Goal: Find specific page/section: Find specific page/section

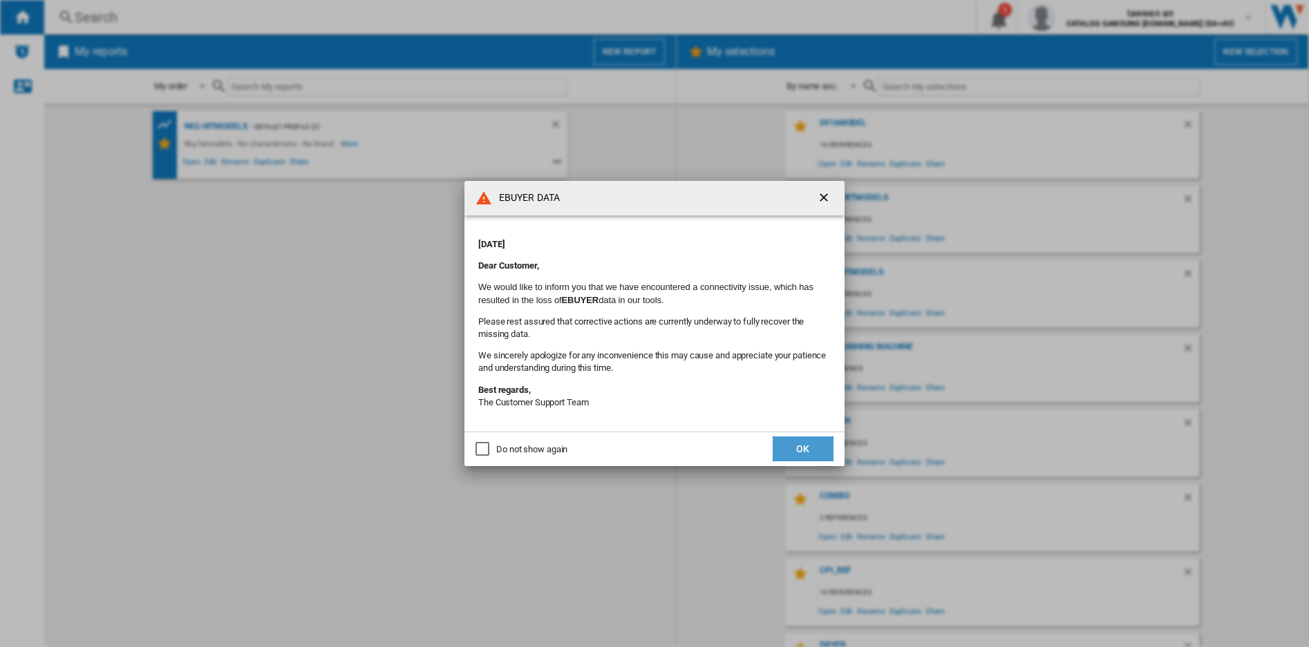
click at [795, 452] on button "OK" at bounding box center [802, 449] width 61 height 25
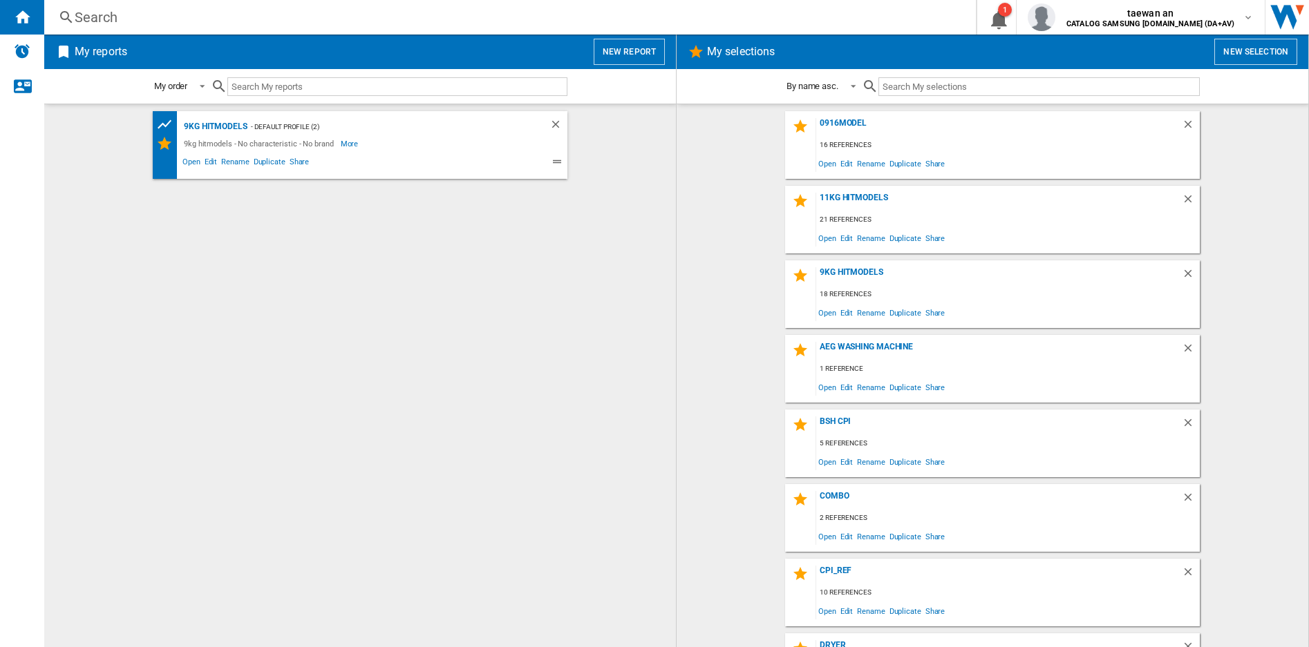
drag, startPoint x: 392, startPoint y: 413, endPoint x: 401, endPoint y: 408, distance: 10.2
click at [394, 412] on div "9kg hitmodels - Default profile (2) 9kg hitmodels - No characteristic - No bran…" at bounding box center [360, 375] width 604 height 529
click at [318, 85] on input "text" at bounding box center [397, 86] width 340 height 19
type input "ㄱ"
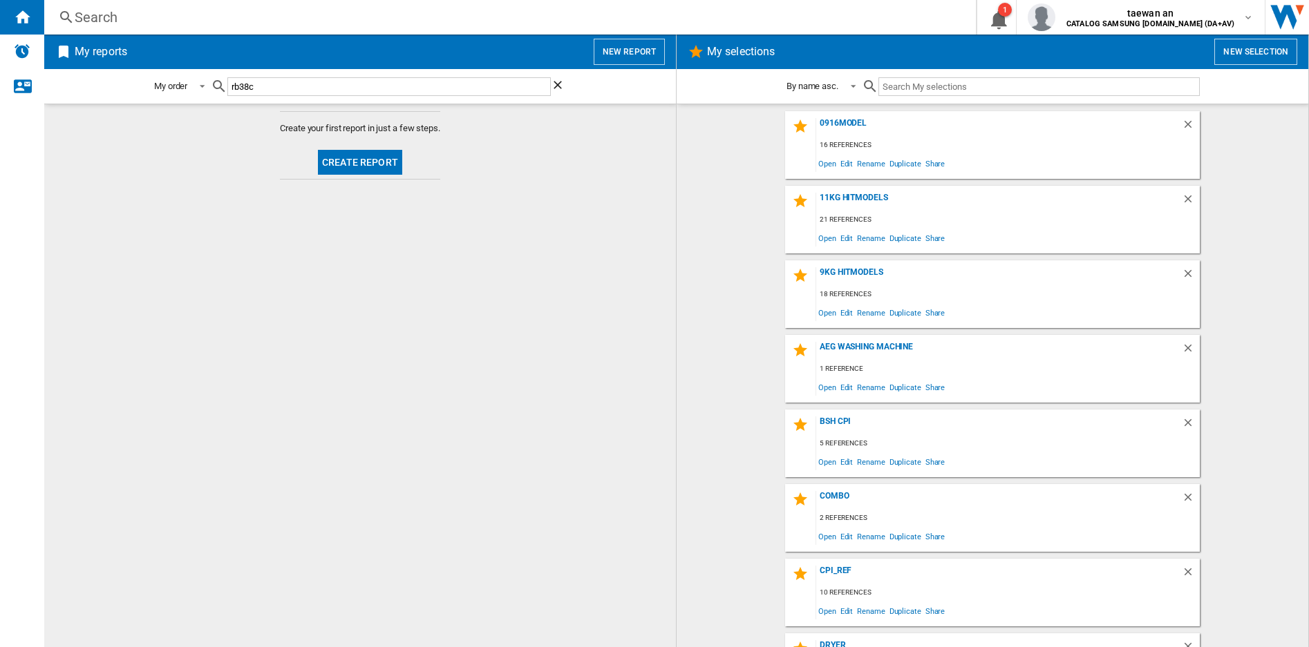
type input "rb38c"
click at [95, 21] on div "Search" at bounding box center [507, 17] width 865 height 19
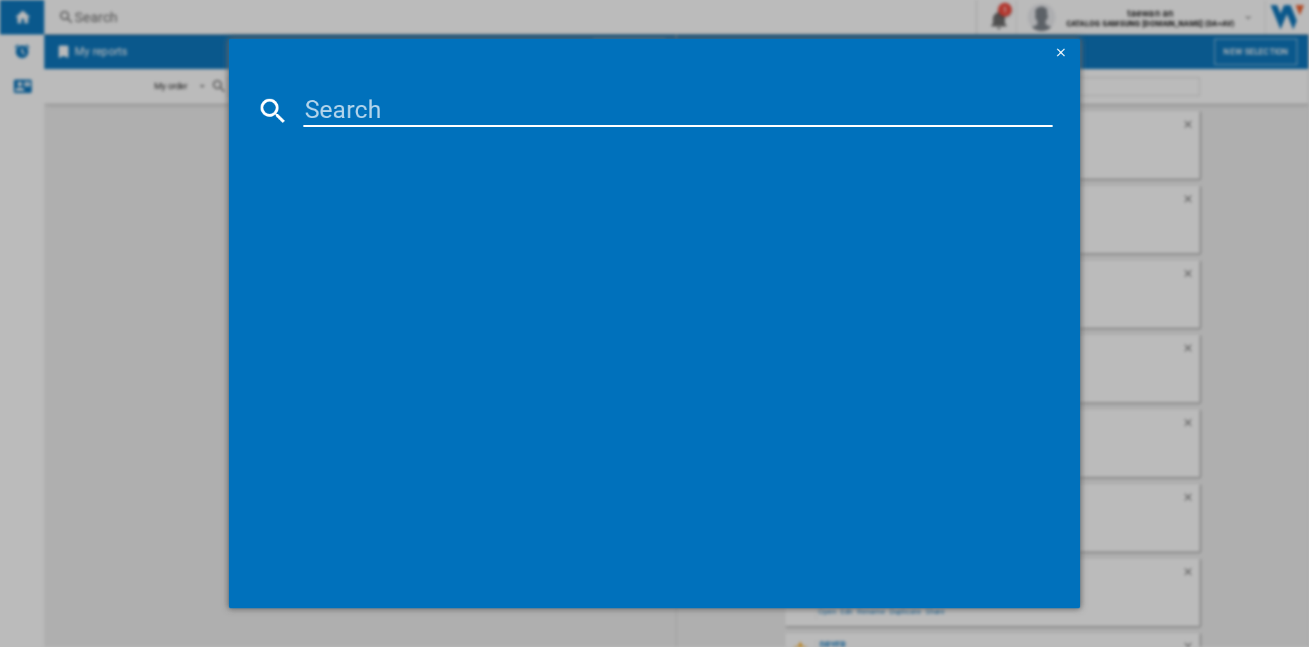
click at [397, 117] on input at bounding box center [677, 110] width 748 height 33
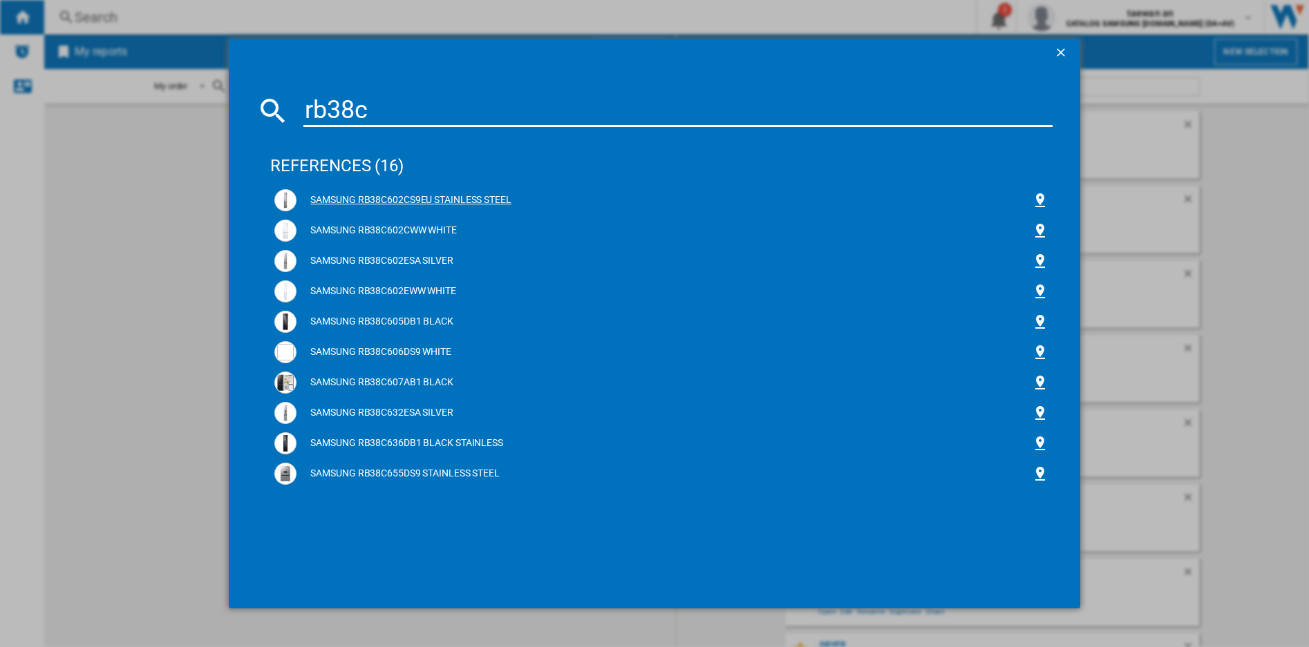
type input "rb38c"
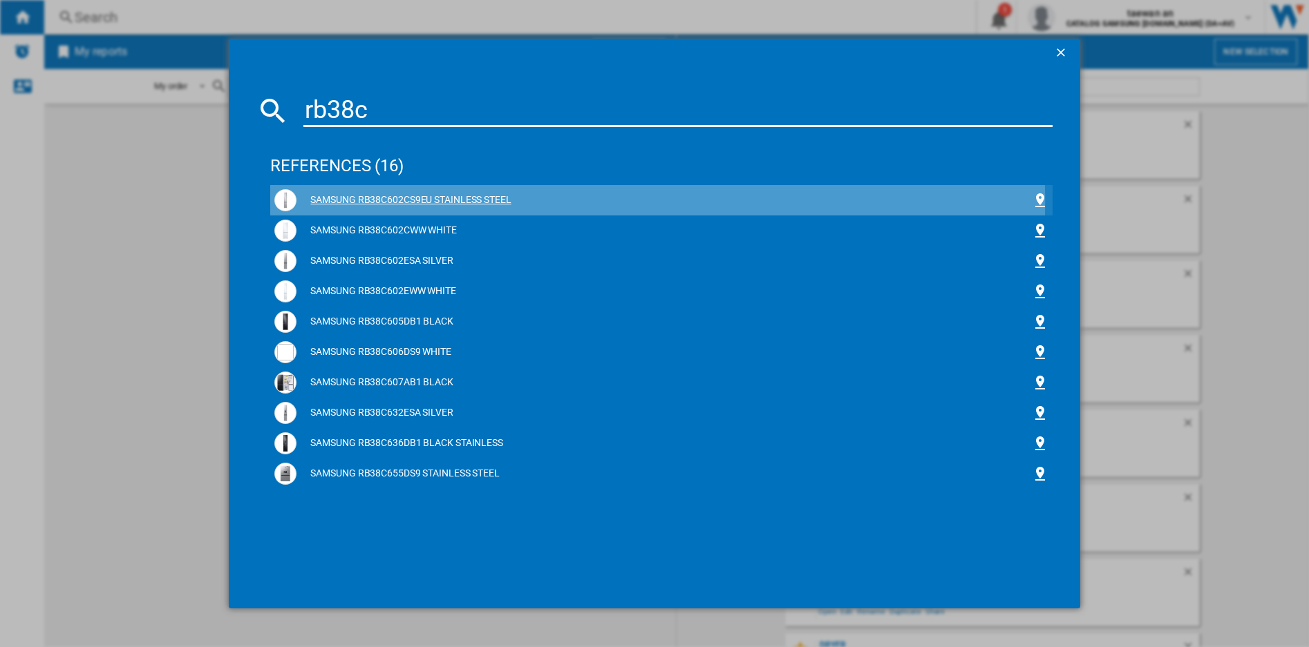
click at [410, 202] on div "SAMSUNG RB38C602CS9EU STAINLESS STEEL" at bounding box center [663, 200] width 734 height 14
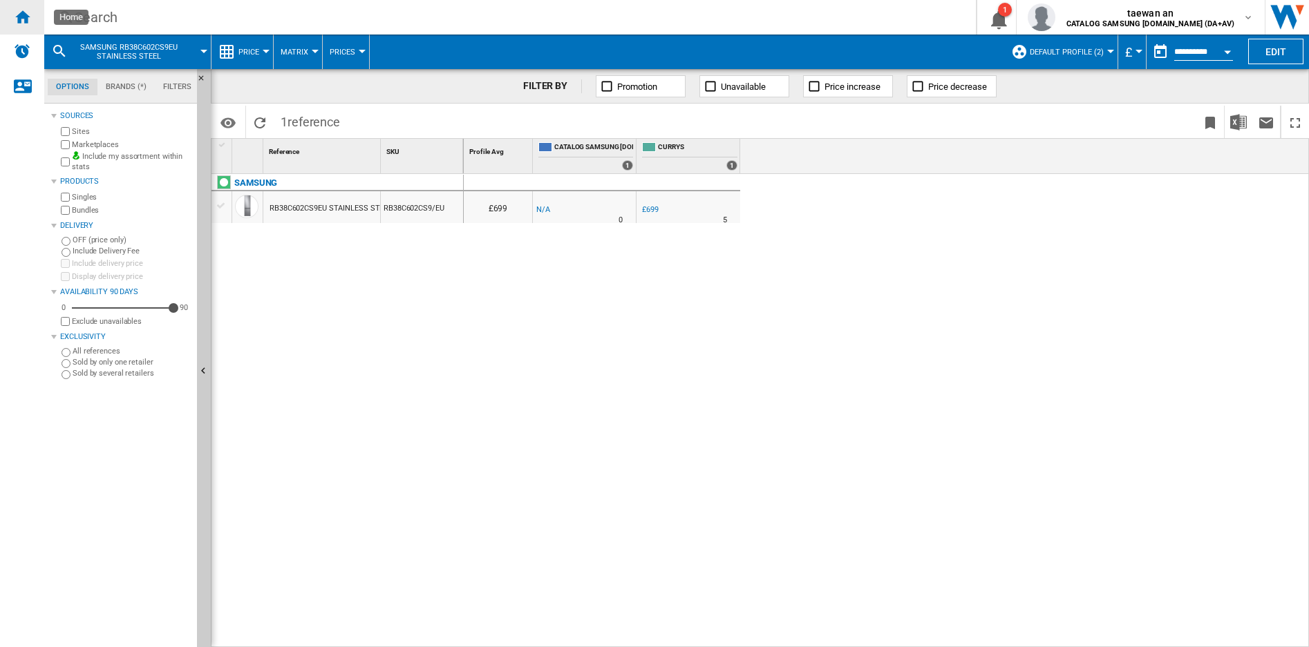
click at [17, 22] on ng-md-icon "Home" at bounding box center [22, 16] width 17 height 17
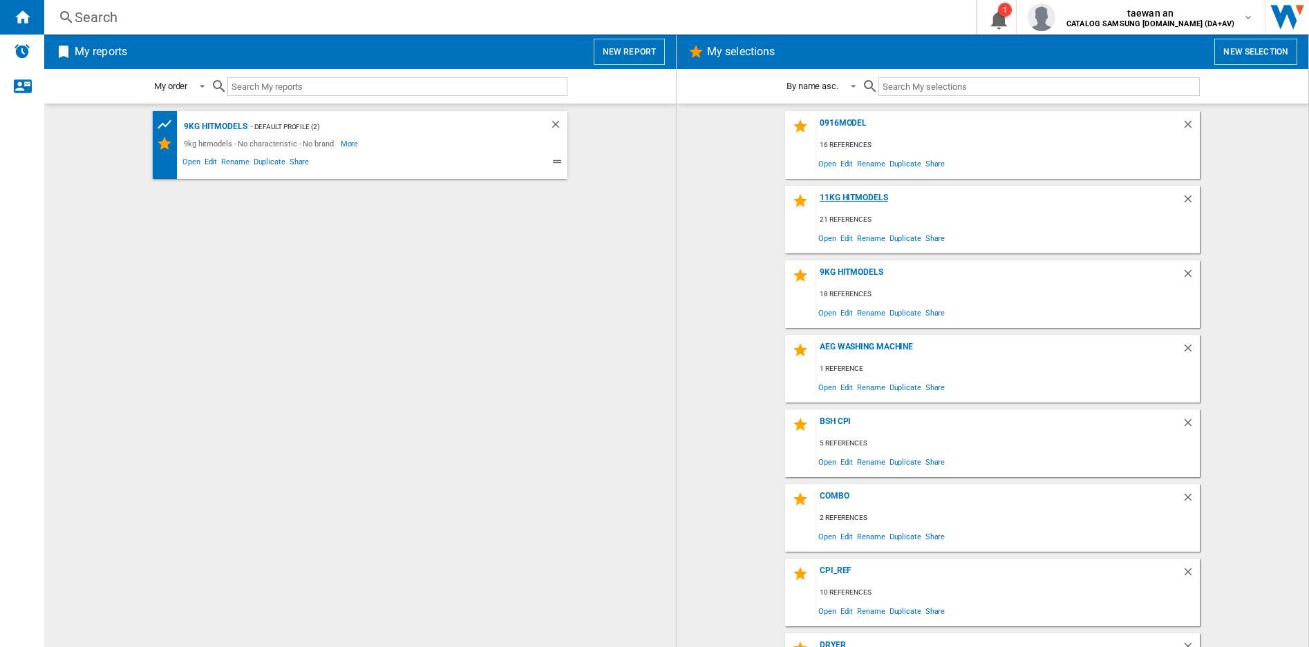
click at [857, 196] on div "11kg hitmodels" at bounding box center [998, 202] width 365 height 19
